Goal: Task Accomplishment & Management: Use online tool/utility

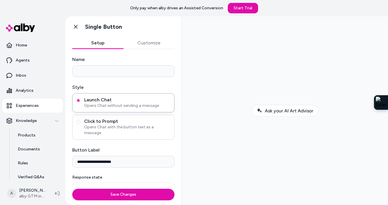
scroll to position [3, 0]
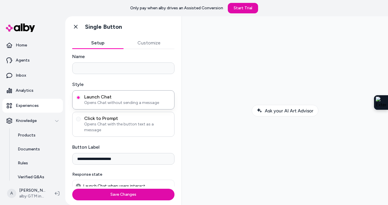
click at [108, 125] on span "Opens Chat with the button text as a message" at bounding box center [127, 128] width 86 height 12
click at [81, 122] on button "Click to Prompt Opens Chat with the button text as a message" at bounding box center [78, 119] width 5 height 5
click at [121, 95] on span "Launch Chat" at bounding box center [127, 97] width 86 height 6
click at [81, 95] on button "Launch Chat Opens Chat without sending a message" at bounding box center [78, 97] width 5 height 5
click at [118, 127] on div "Click to Prompt Opens Chat with the button text as a message" at bounding box center [123, 124] width 102 height 25
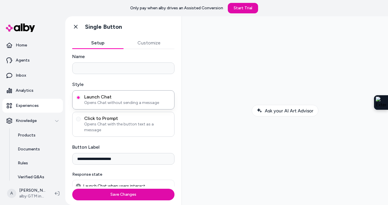
click at [118, 127] on div "Click to Prompt Opens Chat with the button text as a message" at bounding box center [123, 124] width 102 height 25
click at [118, 123] on span "Opens Chat with the button text as a message" at bounding box center [127, 128] width 86 height 12
click at [81, 122] on button "Click to Prompt Opens Chat with the button text as a message" at bounding box center [78, 119] width 5 height 5
click at [125, 99] on span "Launch Chat" at bounding box center [127, 97] width 86 height 6
click at [81, 99] on button "Launch Chat Opens Chat without sending a message" at bounding box center [78, 97] width 5 height 5
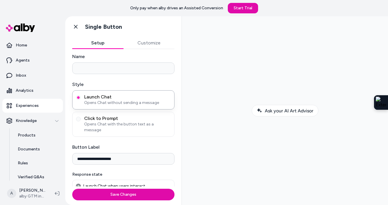
click at [117, 153] on input "**********" at bounding box center [123, 159] width 102 height 12
